Goal: Transaction & Acquisition: Purchase product/service

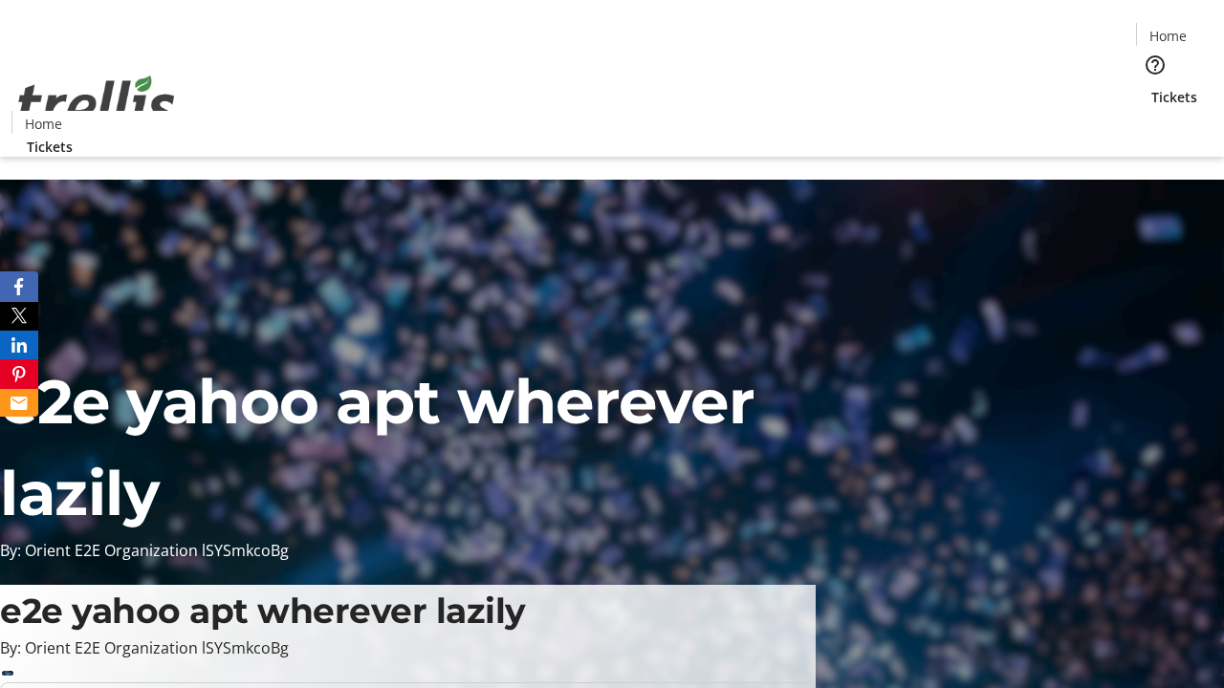
click at [1151, 87] on span "Tickets" at bounding box center [1174, 97] width 46 height 20
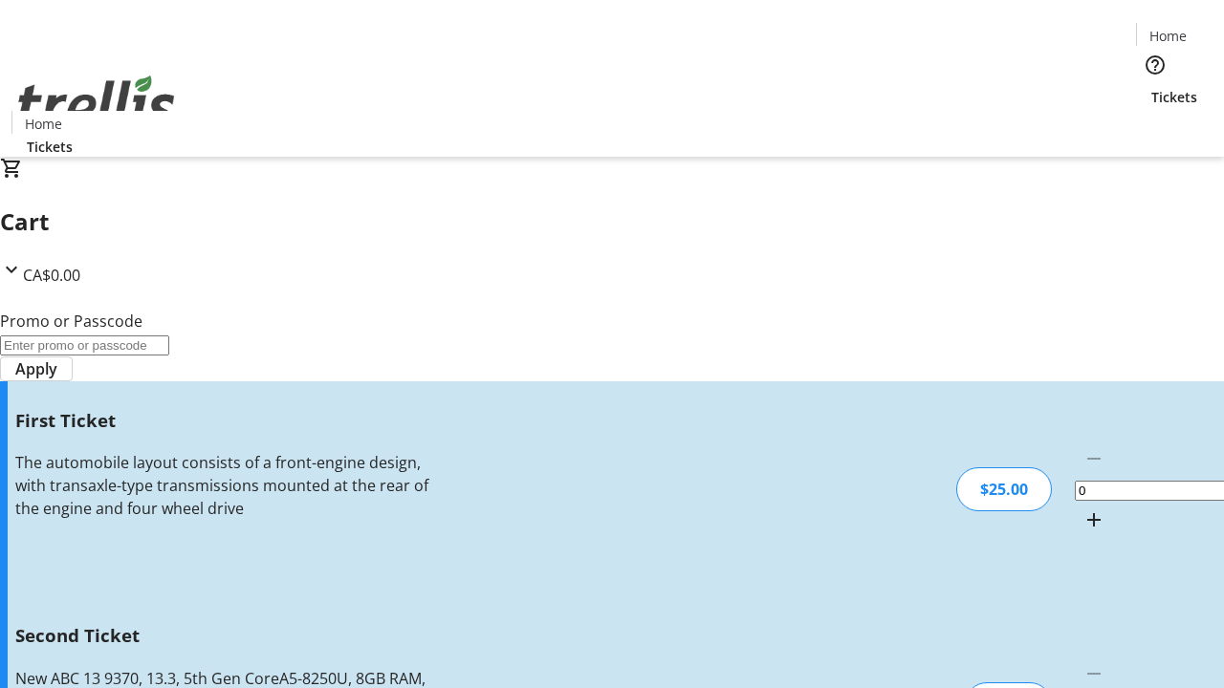
click at [1082, 509] on mat-icon "Increment by one" at bounding box center [1093, 520] width 23 height 23
type input "1"
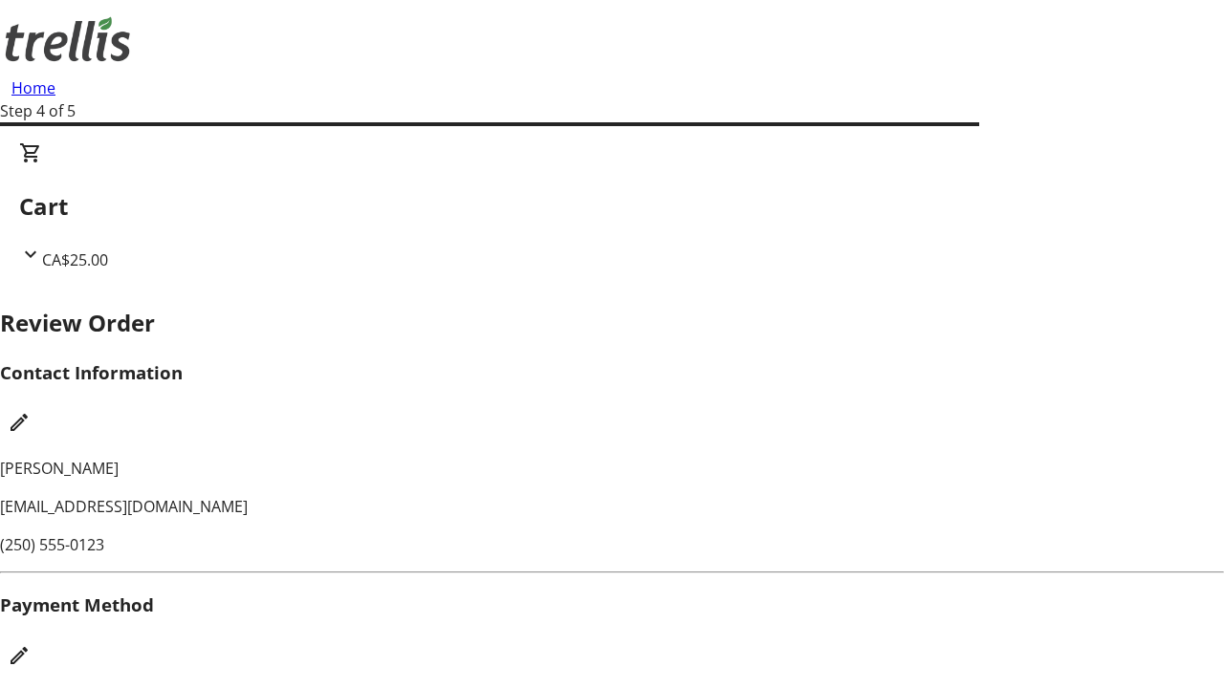
click at [31, 644] on mat-icon "Edit Payment Method" at bounding box center [19, 655] width 23 height 23
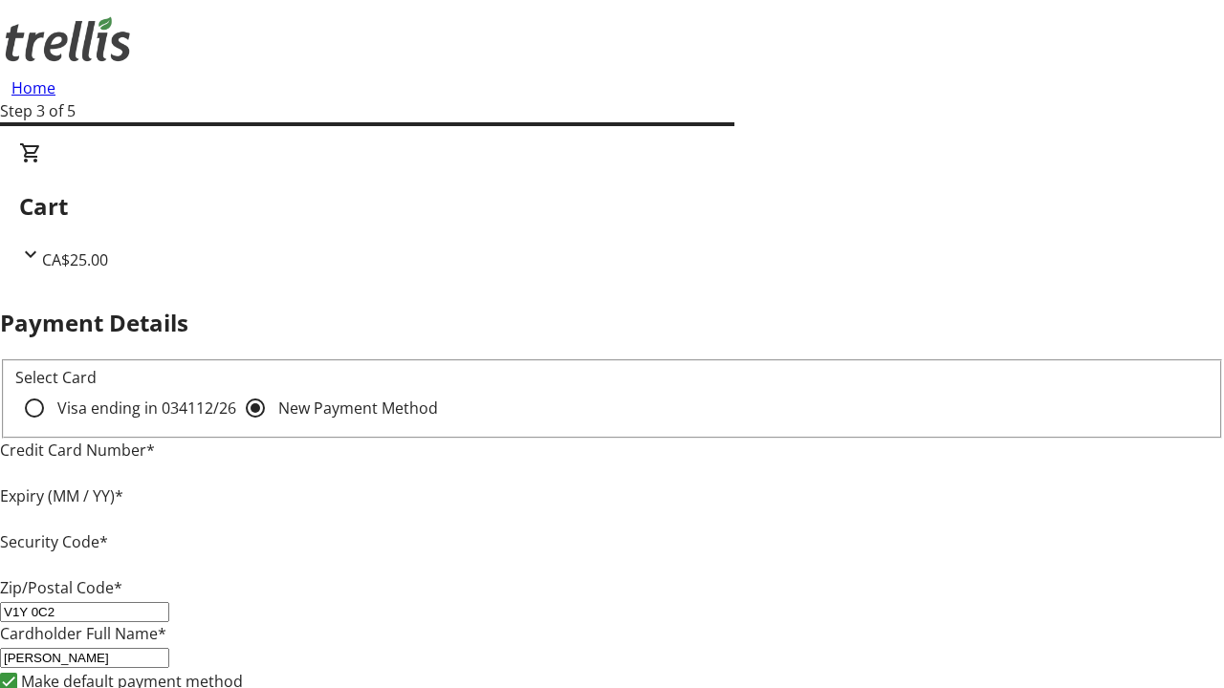
type input "V1Y 0C2"
